Goal: Task Accomplishment & Management: Use online tool/utility

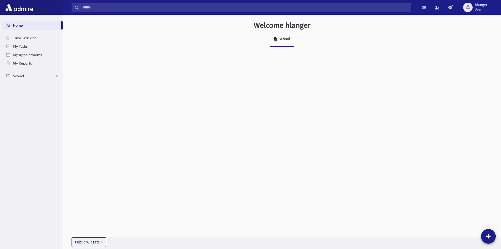
click at [21, 77] on span "School" at bounding box center [18, 75] width 11 height 5
click at [27, 92] on span "Attendance" at bounding box center [25, 92] width 19 height 5
click at [30, 102] on link "Entry" at bounding box center [32, 101] width 61 height 8
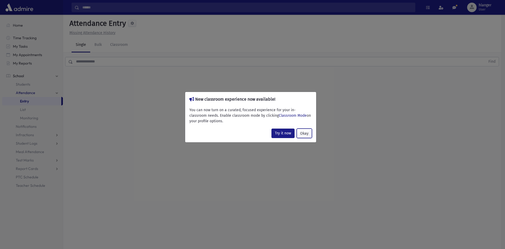
click at [303, 135] on button "Okay" at bounding box center [304, 132] width 15 height 9
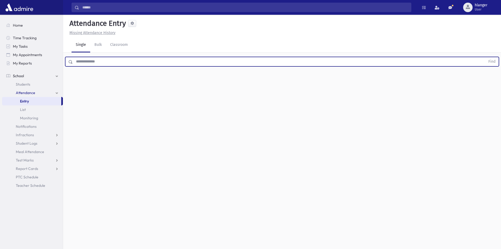
click at [125, 62] on input "text" at bounding box center [279, 61] width 413 height 9
type input "*********"
click at [486, 57] on button "Find" at bounding box center [492, 61] width 13 height 9
